Goal: Information Seeking & Learning: Find specific page/section

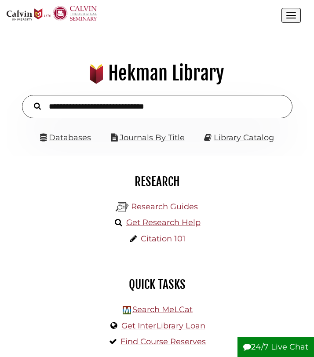
scroll to position [96, 288]
click at [117, 109] on input "text" at bounding box center [157, 106] width 271 height 23
click at [81, 138] on link "Databases" at bounding box center [65, 138] width 51 height 10
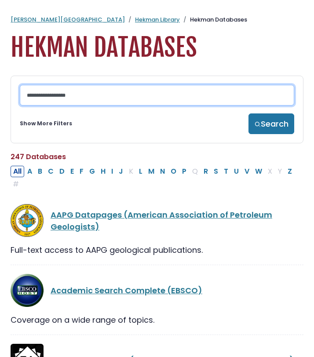
click at [88, 96] on input "Search database by title or keyword" at bounding box center [157, 95] width 275 height 21
type input "**"
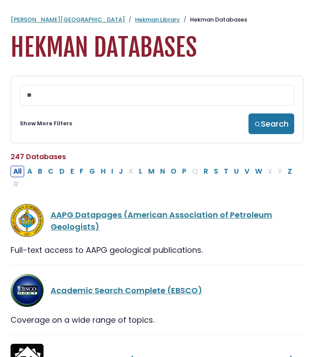
click at [60, 127] on link "Show More Filters" at bounding box center [46, 124] width 52 height 8
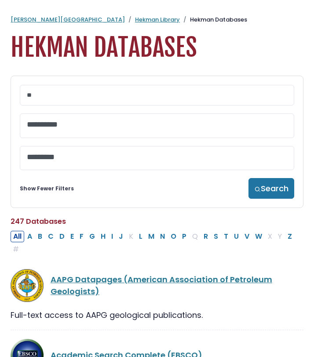
click at [66, 121] on span at bounding box center [157, 123] width 261 height 11
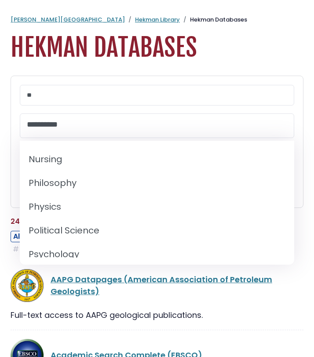
scroll to position [710, 0]
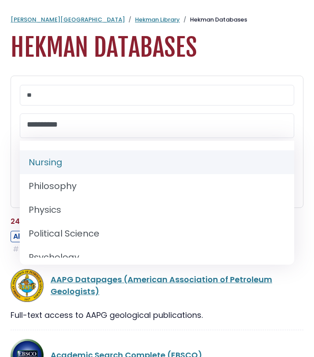
select select "*****"
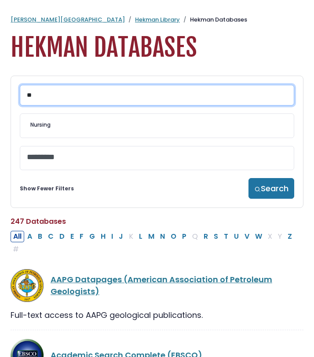
click at [48, 99] on input "**" at bounding box center [157, 95] width 275 height 21
type input "*"
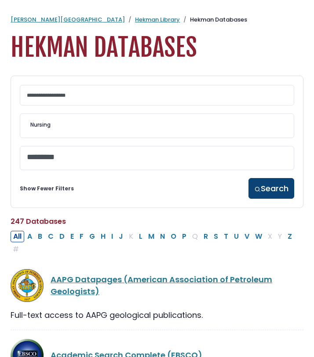
click at [270, 191] on button "Search" at bounding box center [272, 188] width 46 height 21
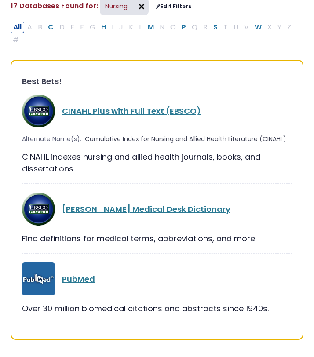
scroll to position [78, 0]
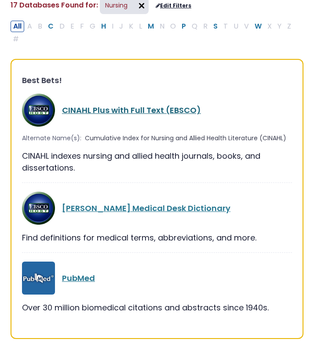
click at [154, 110] on link "CINAHL Plus with Full Text (EBSCO)" at bounding box center [131, 110] width 139 height 11
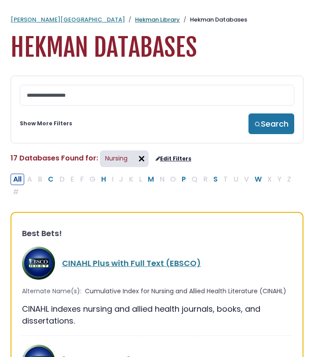
click at [135, 19] on link "Hekman Library" at bounding box center [157, 19] width 45 height 8
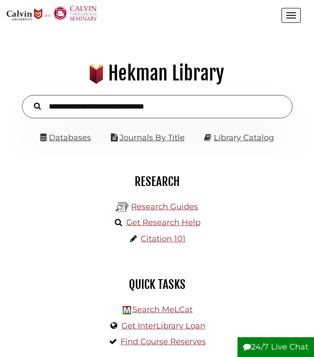
click at [289, 21] on button "Open the menu" at bounding box center [291, 15] width 19 height 15
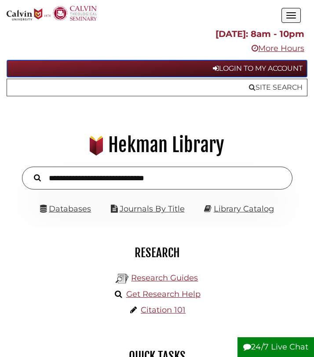
click at [254, 70] on link "Login to My Account" at bounding box center [157, 69] width 301 height 18
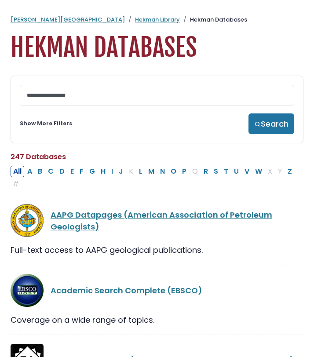
select select "Database Subject Filter"
select select "Database Vendors Filter"
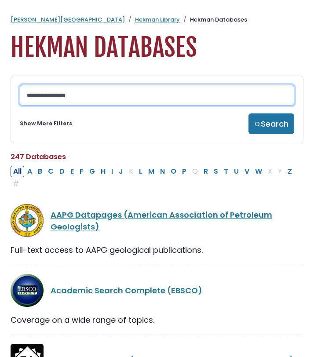
click at [110, 91] on input "Search database by title or keyword" at bounding box center [157, 95] width 275 height 21
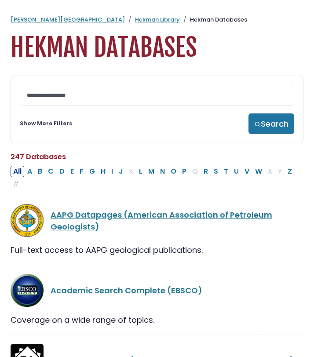
click at [54, 128] on link "Show More Filters" at bounding box center [46, 124] width 52 height 8
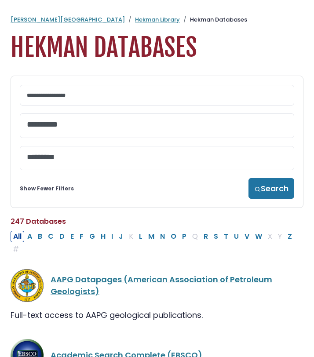
click at [64, 129] on textarea "Search" at bounding box center [157, 125] width 261 height 9
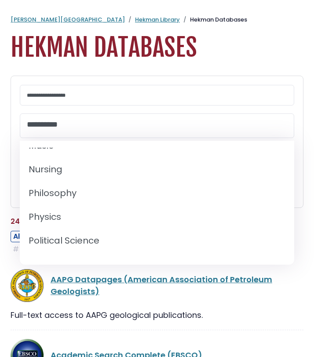
scroll to position [708, 0]
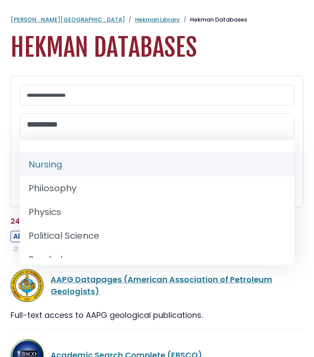
select select "*****"
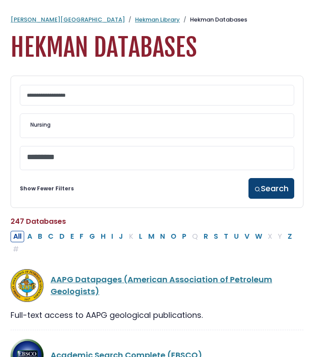
click at [272, 191] on button "Search" at bounding box center [272, 188] width 46 height 21
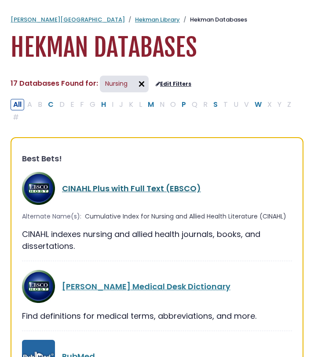
click at [176, 189] on link "CINAHL Plus with Full Text (EBSCO)" at bounding box center [131, 188] width 139 height 11
